Goal: Task Accomplishment & Management: Use online tool/utility

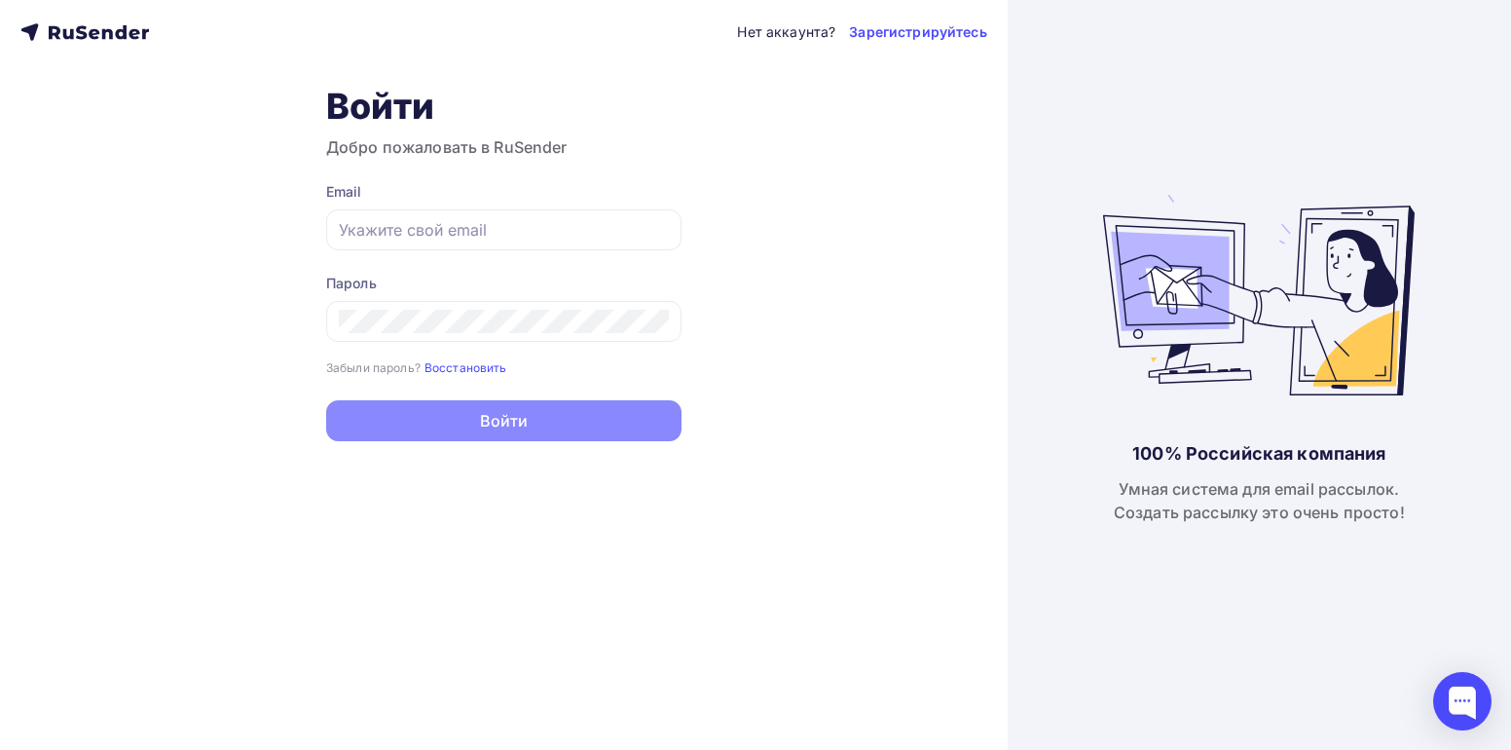
type input "[EMAIL_ADDRESS][DOMAIN_NAME]"
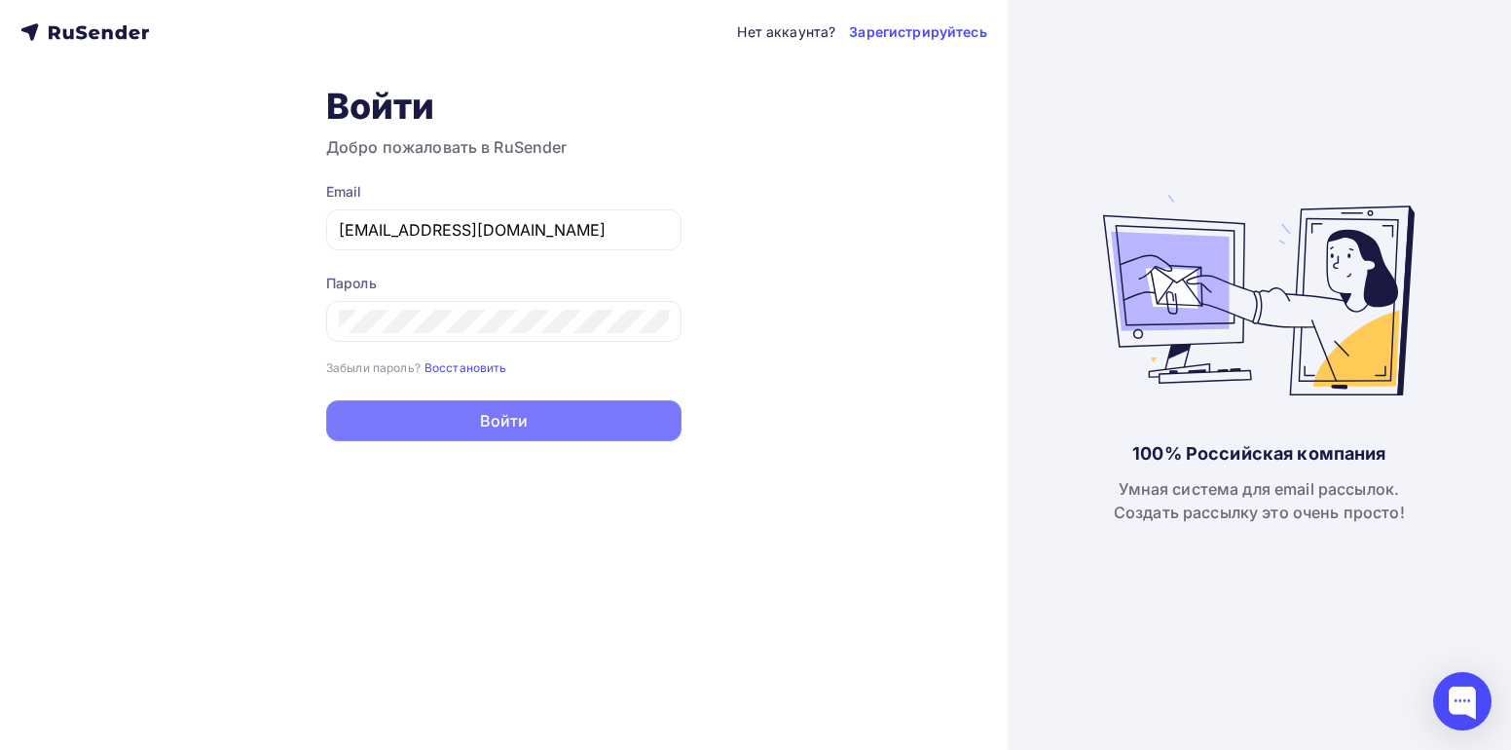
click at [491, 423] on button "Войти" at bounding box center [503, 420] width 355 height 41
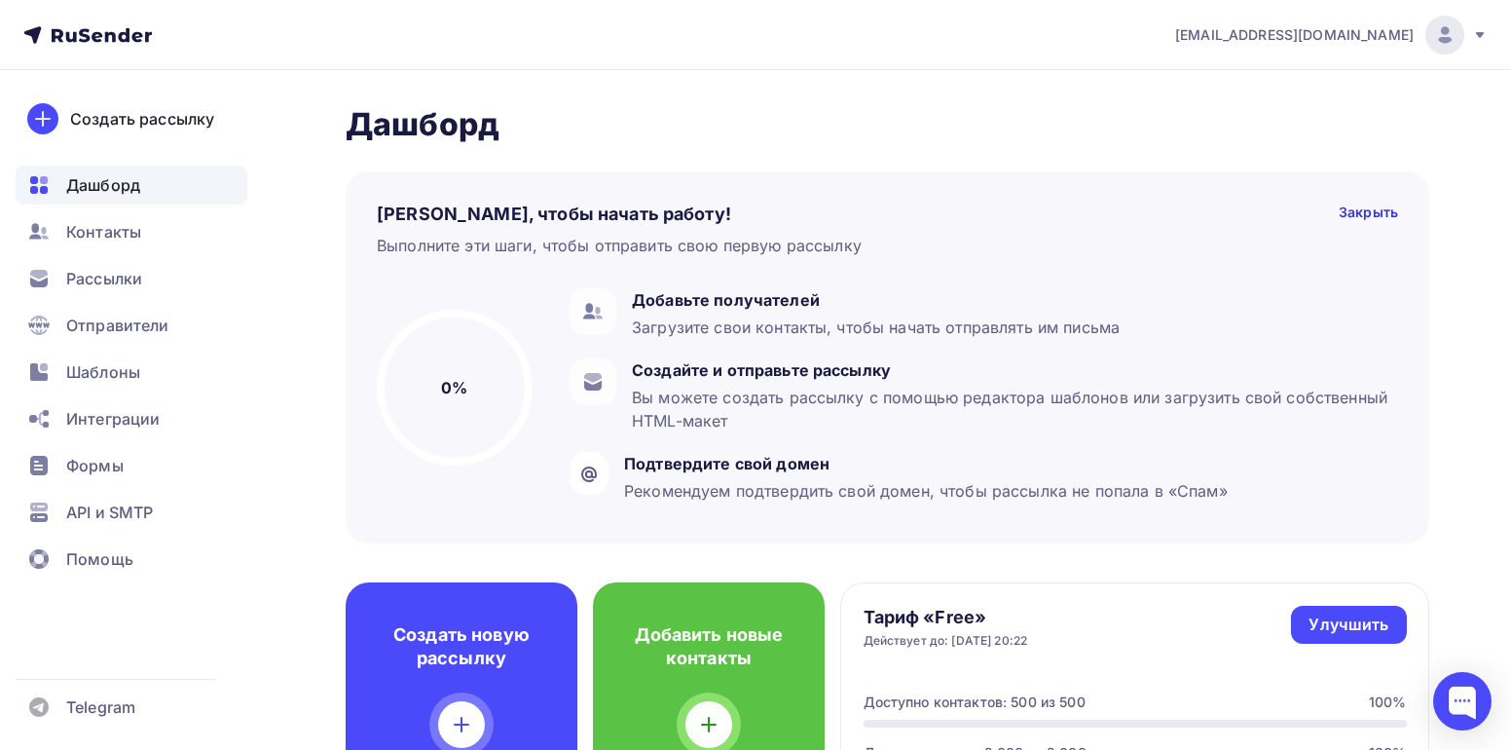
click at [656, 582] on div "Добавить новые контакты" at bounding box center [709, 691] width 232 height 218
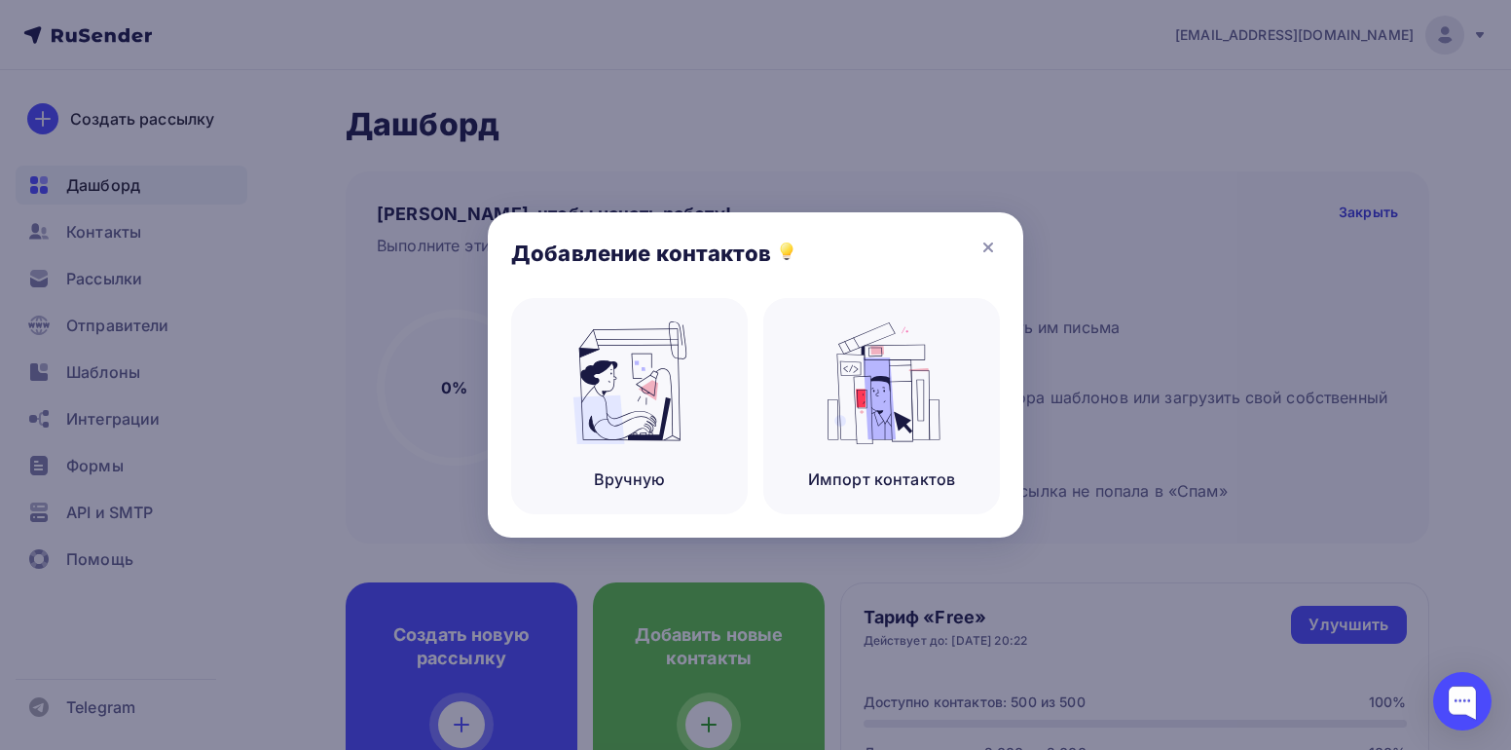
click at [108, 469] on div at bounding box center [755, 375] width 1511 height 750
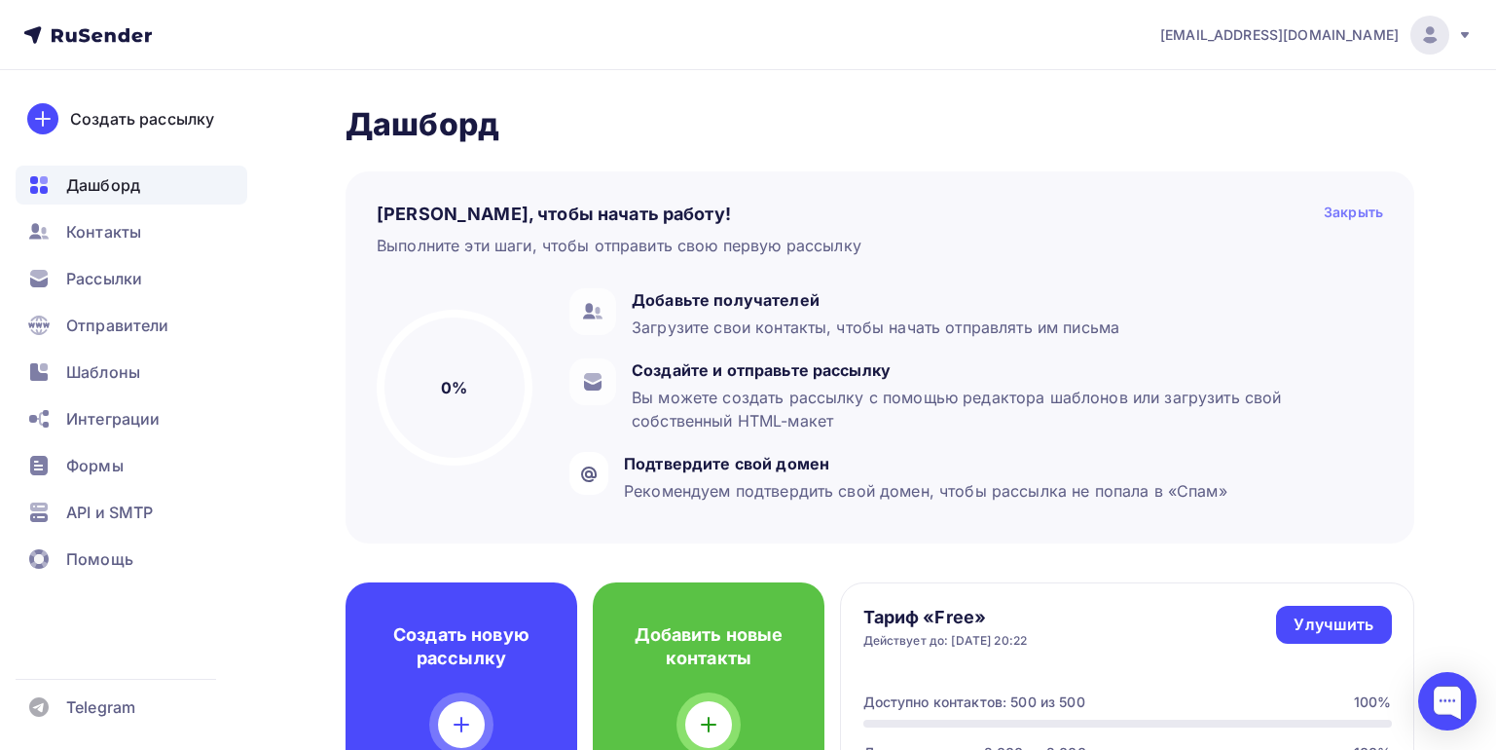
click at [1346, 210] on div "Закрыть" at bounding box center [1353, 213] width 59 height 23
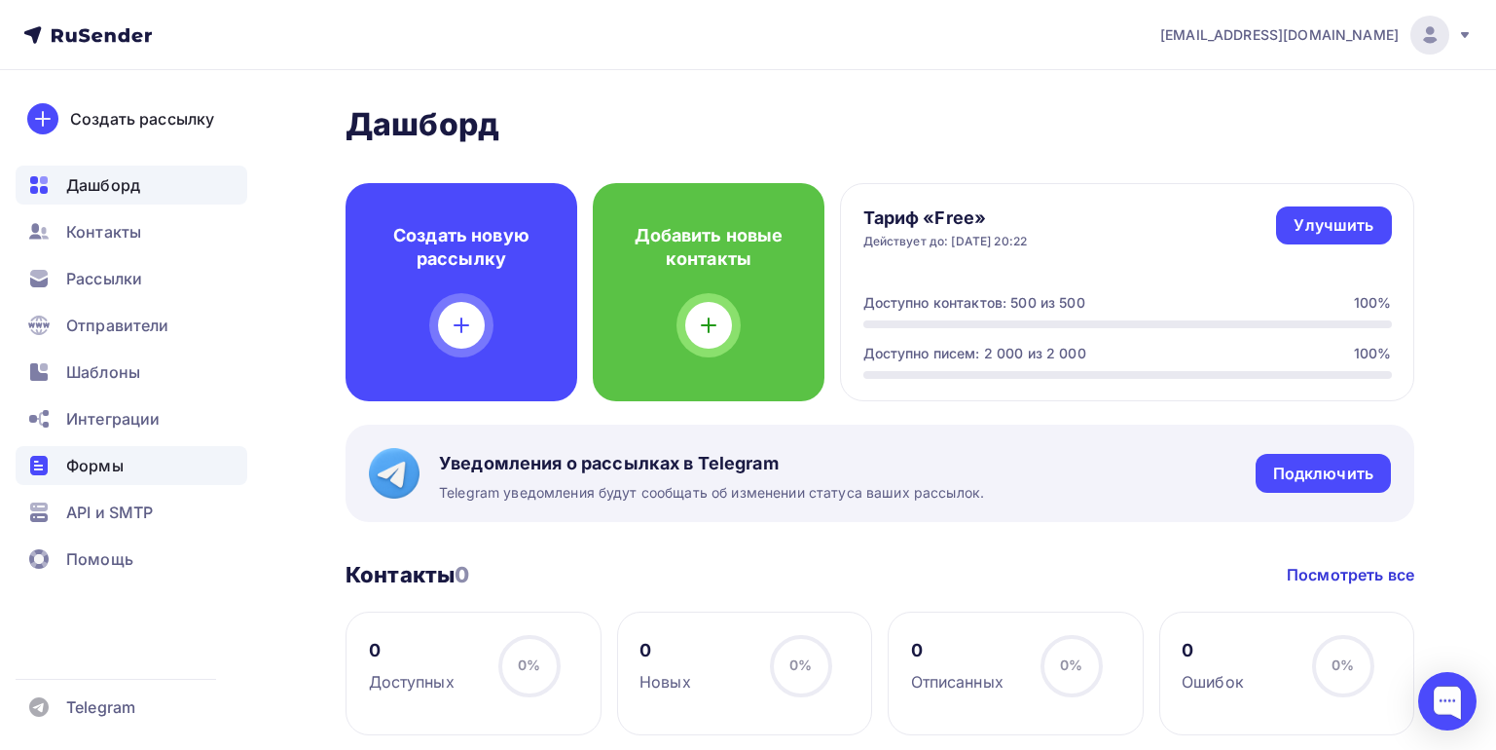
click at [107, 465] on span "Формы" at bounding box center [94, 465] width 57 height 23
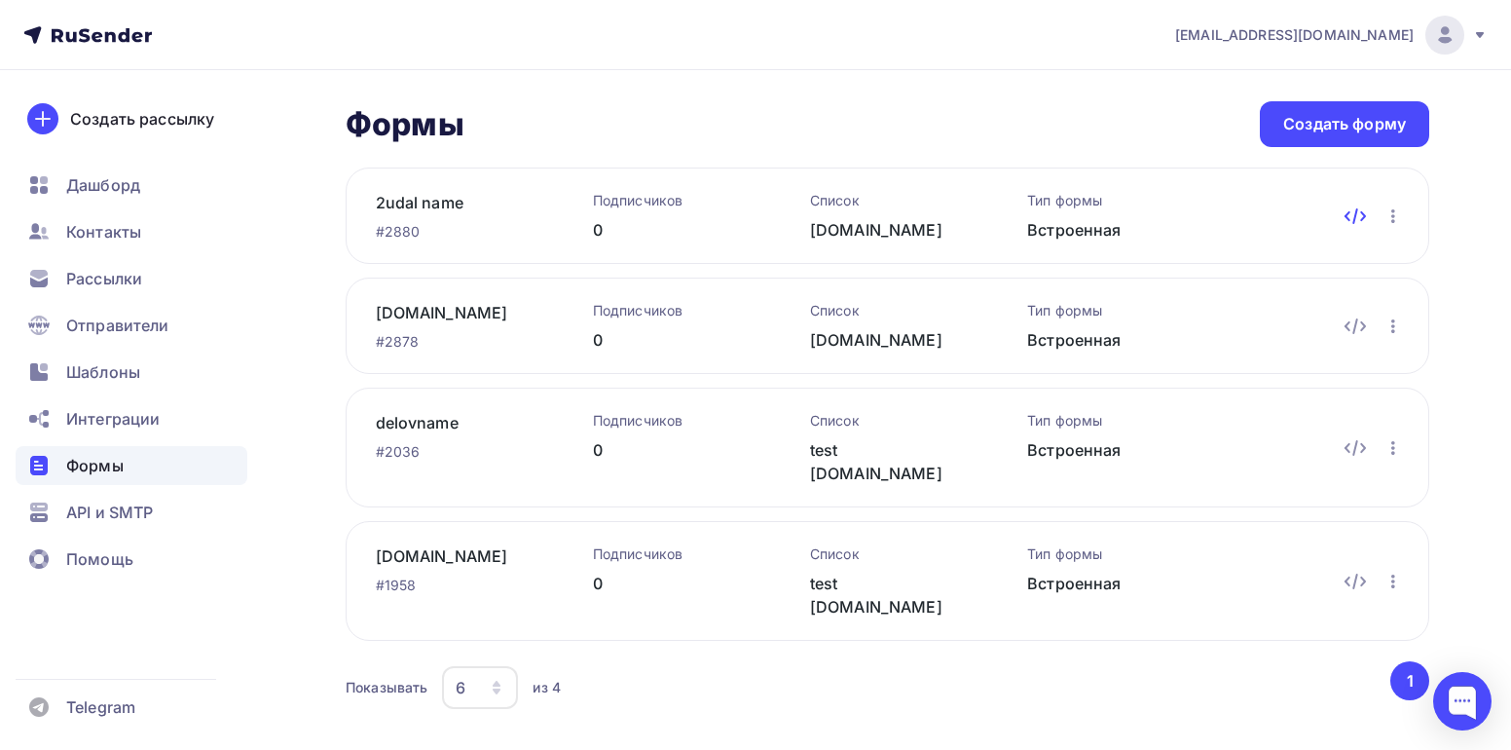
click at [1357, 213] on icon at bounding box center [1355, 216] width 3 height 14
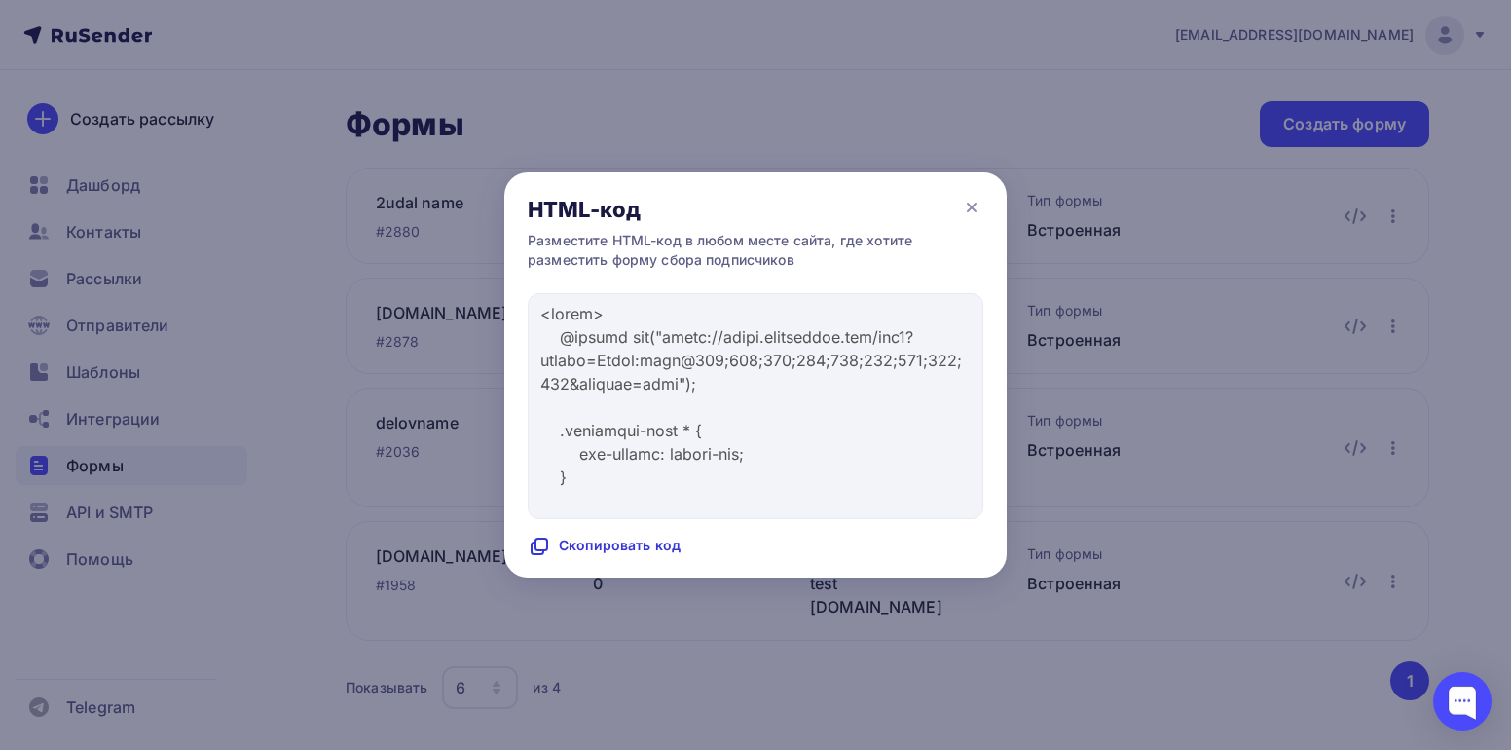
click at [542, 543] on icon at bounding box center [539, 545] width 23 height 23
click at [538, 544] on icon at bounding box center [539, 545] width 23 height 23
